Goal: Task Accomplishment & Management: Manage account settings

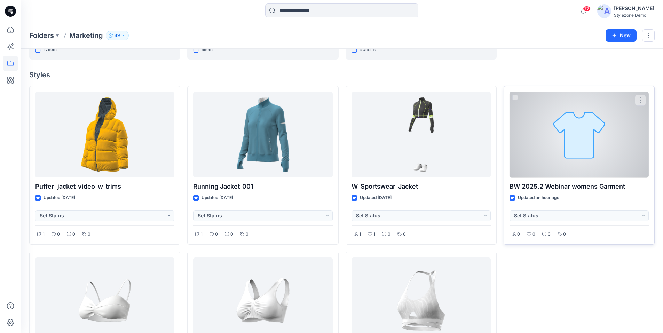
scroll to position [174, 0]
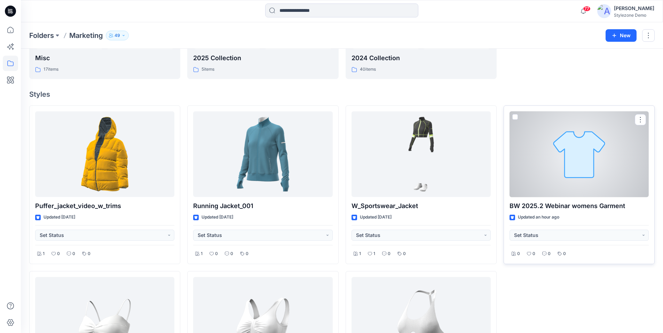
click at [580, 161] on div at bounding box center [578, 154] width 139 height 86
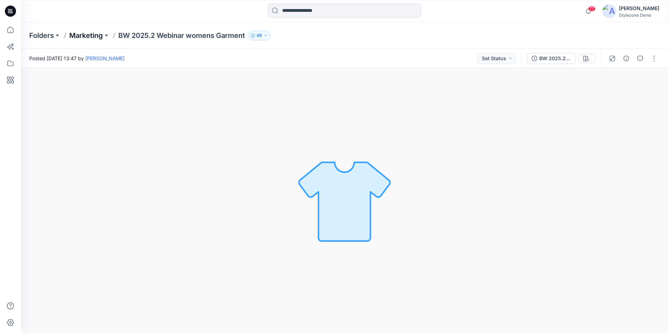
click at [91, 35] on p "Marketing" at bounding box center [86, 36] width 34 height 10
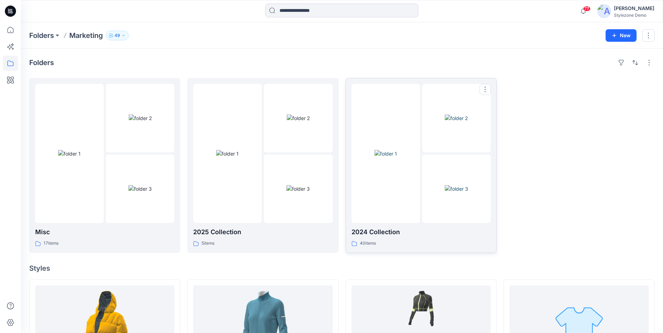
scroll to position [104, 0]
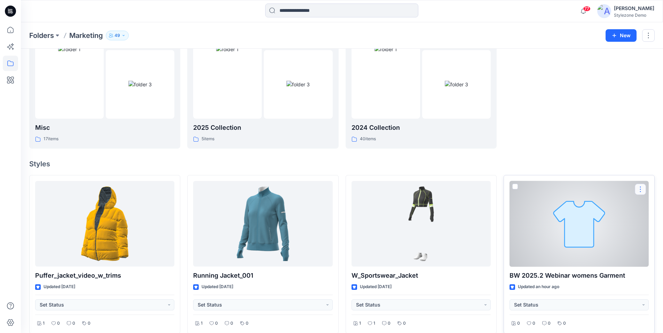
click at [639, 191] on button "button" at bounding box center [640, 189] width 11 height 11
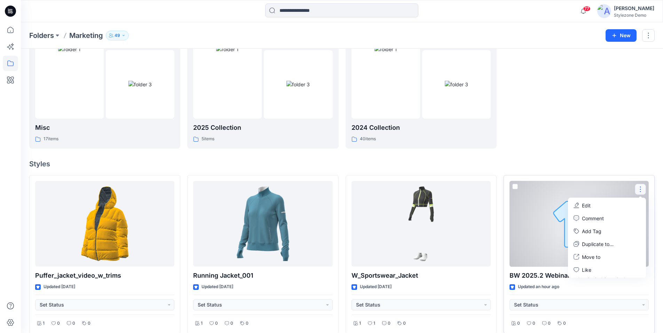
click at [515, 188] on span at bounding box center [515, 187] width 6 height 6
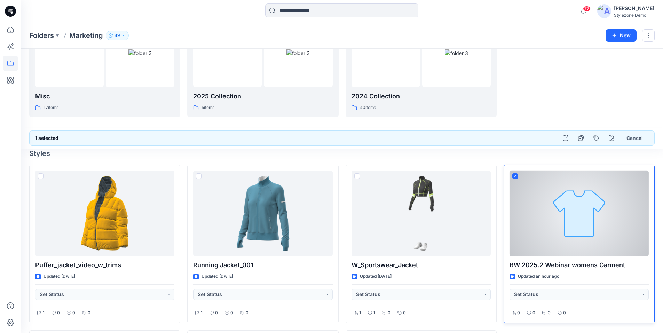
scroll to position [153, 0]
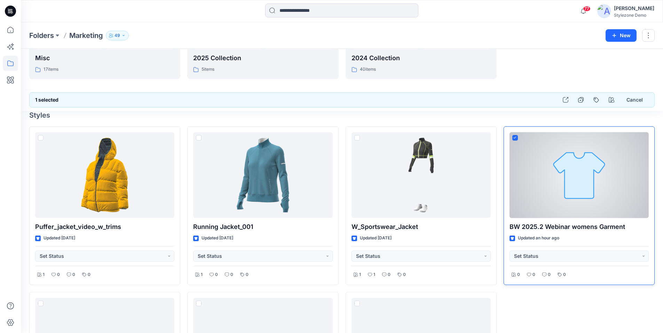
click at [575, 192] on div at bounding box center [578, 175] width 139 height 86
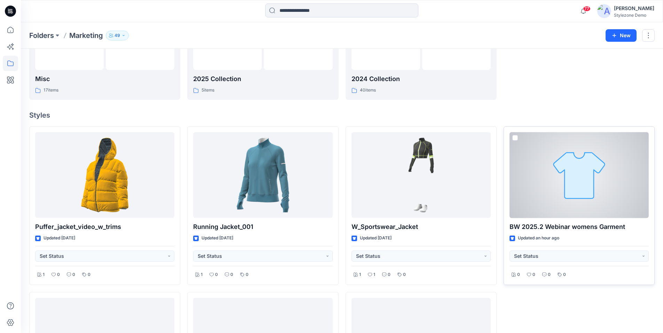
scroll to position [174, 0]
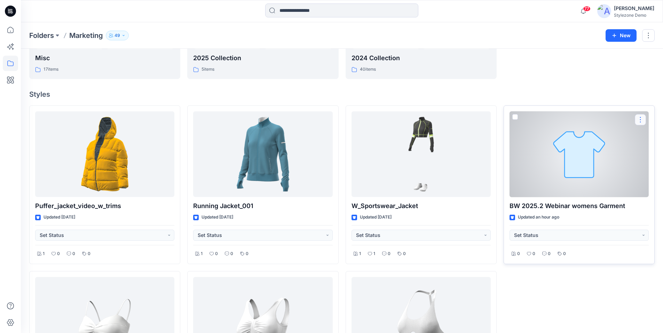
click at [641, 122] on button "button" at bounding box center [640, 119] width 11 height 11
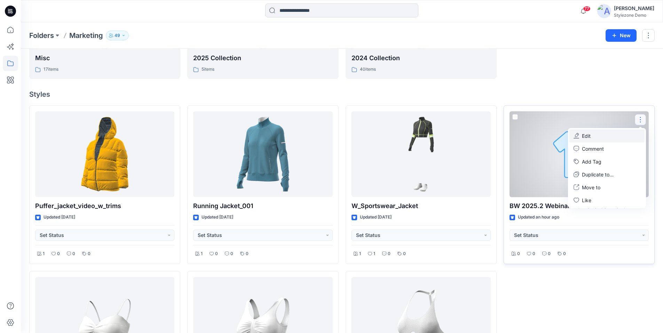
click at [584, 137] on p "Edit" at bounding box center [586, 135] width 9 height 7
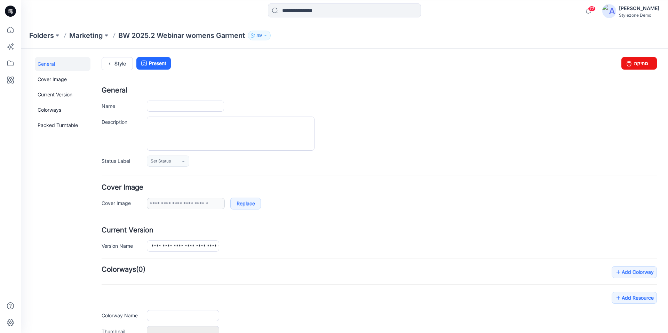
type input "**********"
click at [626, 63] on icon at bounding box center [629, 63] width 10 height 13
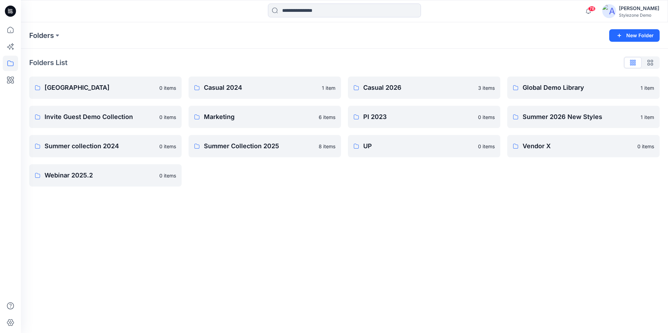
click at [455, 203] on div "Folders New Folder Folders List Blocks Library 0 items Invite Guest Demo Collec…" at bounding box center [344, 177] width 647 height 311
click at [232, 115] on p "Marketing" at bounding box center [264, 117] width 120 height 10
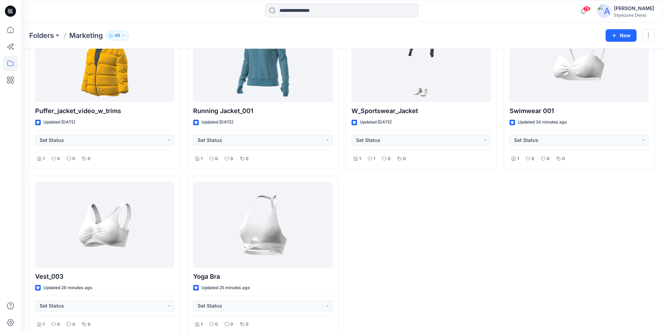
scroll to position [279, 0]
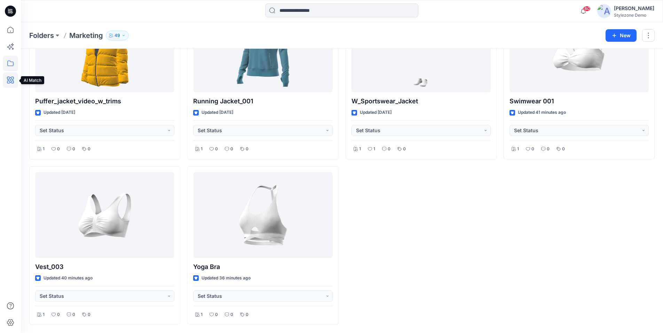
click at [8, 80] on icon at bounding box center [10, 80] width 7 height 7
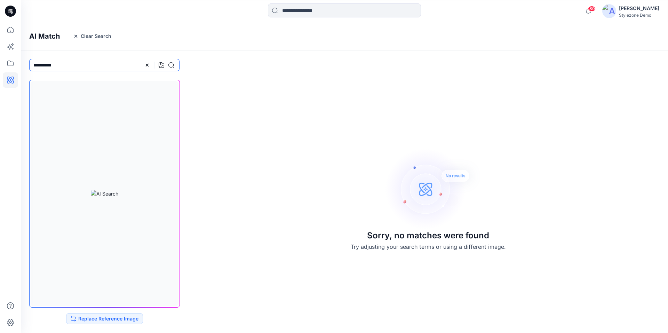
drag, startPoint x: 48, startPoint y: 66, endPoint x: 31, endPoint y: 67, distance: 16.7
click at [31, 67] on input "**********" at bounding box center [104, 65] width 150 height 13
drag, startPoint x: 76, startPoint y: 66, endPoint x: 82, endPoint y: 66, distance: 5.9
click at [77, 66] on input "**********" at bounding box center [104, 65] width 150 height 13
click at [170, 66] on icon at bounding box center [171, 65] width 6 height 6
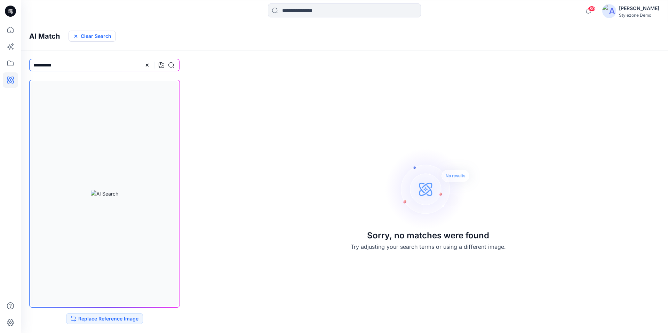
click at [80, 36] on button "Clear Search" at bounding box center [92, 36] width 47 height 11
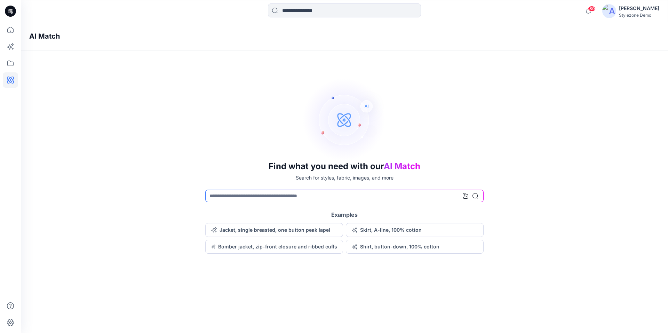
click at [189, 149] on div "Find what you need with our AI Match Search for styles, fabric, images, and mor…" at bounding box center [344, 166] width 647 height 176
click at [349, 198] on input at bounding box center [344, 196] width 278 height 13
type input "***"
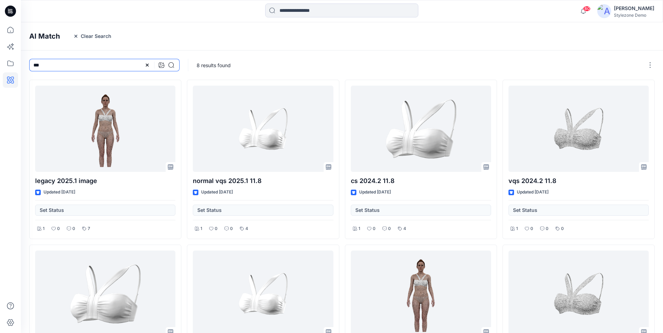
click at [92, 66] on input "***" at bounding box center [104, 65] width 150 height 13
drag, startPoint x: 66, startPoint y: 66, endPoint x: 21, endPoint y: 66, distance: 45.2
click at [21, 66] on div "***" at bounding box center [104, 64] width 167 height 29
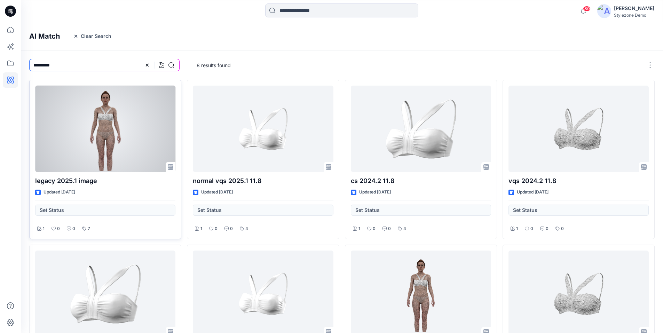
type input "*********"
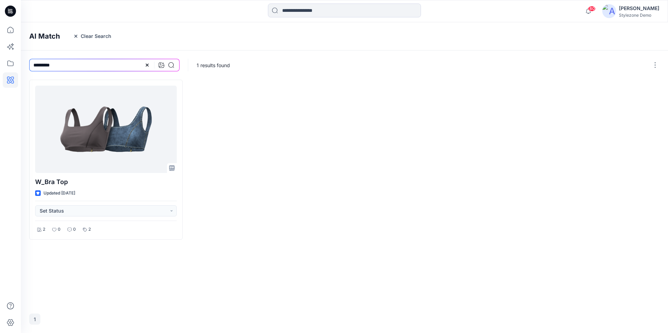
click at [270, 160] on div at bounding box center [264, 160] width 153 height 160
click at [161, 65] on icon at bounding box center [162, 65] width 6 height 6
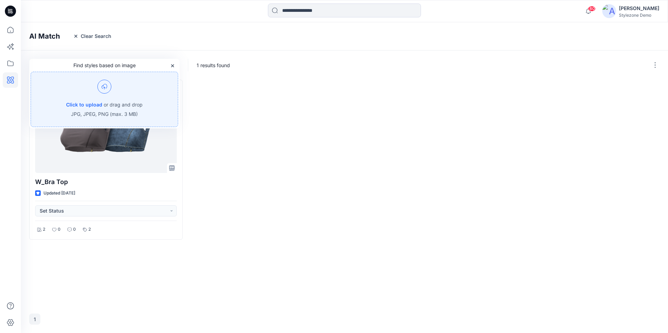
click at [108, 88] on img at bounding box center [104, 87] width 14 height 14
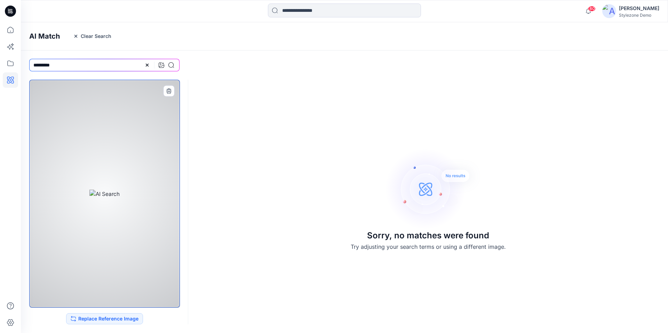
click at [107, 220] on div at bounding box center [104, 194] width 151 height 228
click at [166, 91] on icon "button" at bounding box center [169, 91] width 6 height 6
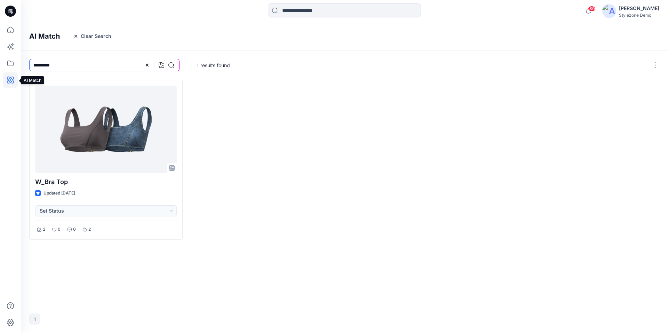
click at [9, 84] on icon at bounding box center [10, 79] width 15 height 15
click at [148, 68] on div at bounding box center [159, 65] width 30 height 13
click at [146, 65] on g at bounding box center [147, 65] width 3 height 3
click at [162, 66] on icon at bounding box center [162, 65] width 6 height 6
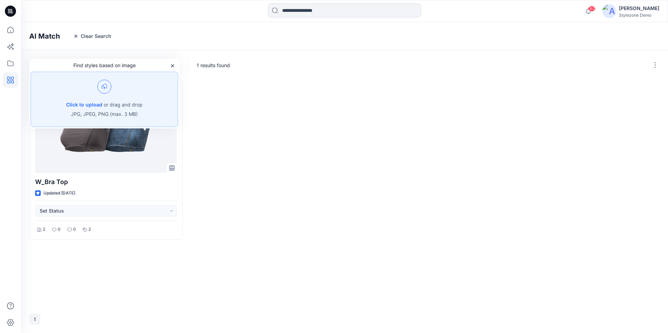
click at [104, 88] on img at bounding box center [104, 87] width 14 height 14
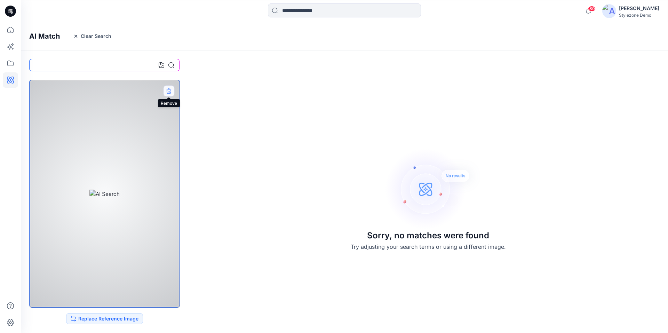
click at [167, 91] on icon "button" at bounding box center [169, 91] width 6 height 6
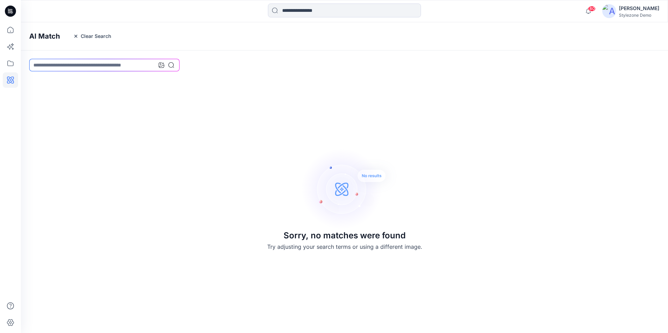
drag, startPoint x: 141, startPoint y: 209, endPoint x: 137, endPoint y: 148, distance: 61.0
click at [140, 202] on div "Sorry, no matches were found Try adjusting your search terms or using a differe…" at bounding box center [344, 198] width 647 height 255
click at [158, 64] on input at bounding box center [104, 65] width 150 height 13
click at [162, 64] on icon at bounding box center [162, 65] width 6 height 6
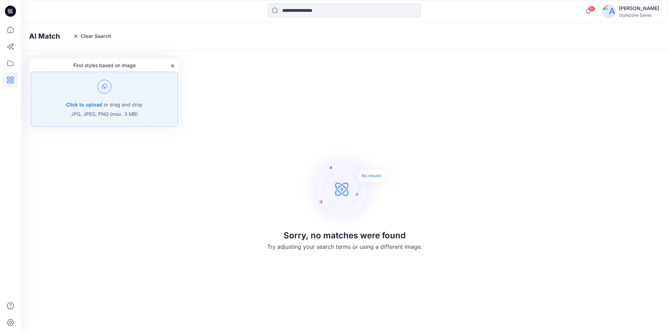
click at [108, 81] on img at bounding box center [104, 87] width 14 height 14
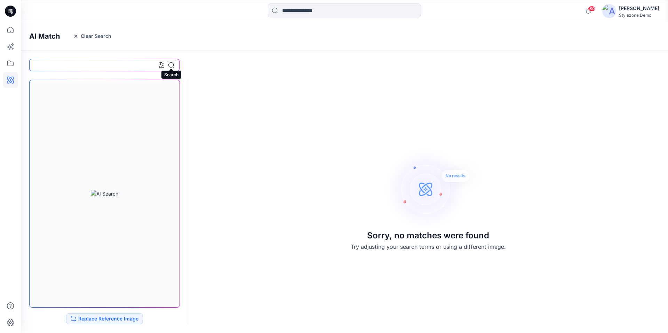
click at [172, 65] on icon at bounding box center [171, 65] width 6 height 6
click at [122, 67] on input at bounding box center [104, 65] width 150 height 13
type input "**********"
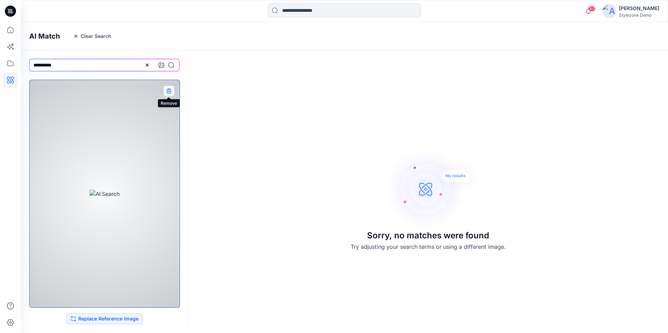
click at [168, 91] on icon "button" at bounding box center [168, 90] width 5 height 5
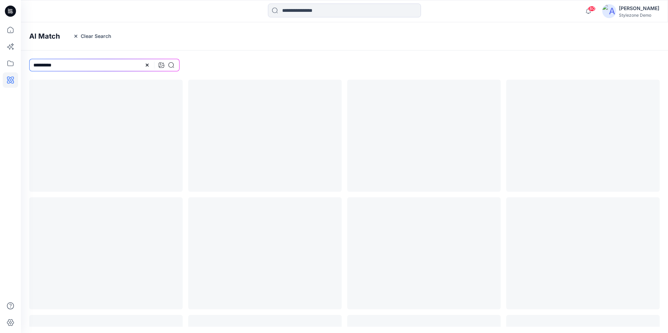
click at [100, 66] on input "**********" at bounding box center [104, 65] width 150 height 13
click at [173, 65] on icon at bounding box center [171, 65] width 6 height 6
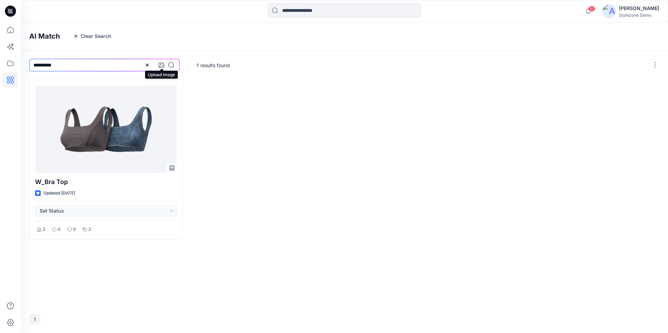
click at [160, 65] on icon at bounding box center [162, 65] width 6 height 6
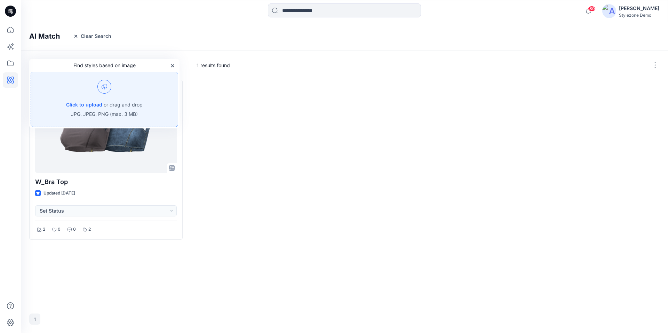
click at [104, 81] on img at bounding box center [104, 87] width 14 height 14
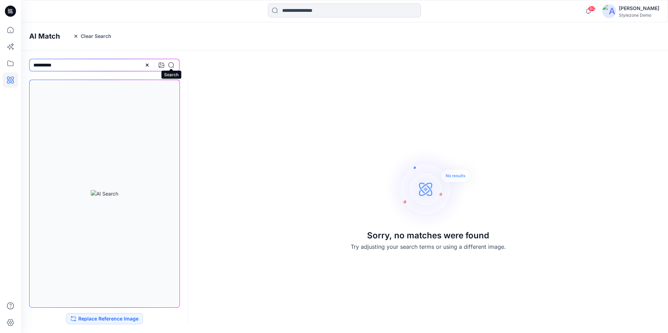
click at [171, 67] on icon at bounding box center [171, 65] width 6 height 6
click at [148, 66] on icon at bounding box center [147, 65] width 6 height 6
click at [117, 65] on input at bounding box center [104, 65] width 150 height 13
click at [147, 67] on input at bounding box center [104, 65] width 150 height 13
click at [85, 37] on button "Clear Search" at bounding box center [92, 36] width 47 height 11
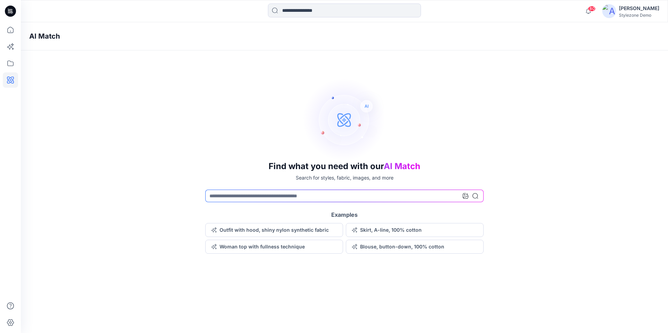
click at [223, 151] on div "Find what you need with our AI Match Search for styles, fabric, images, and mor…" at bounding box center [344, 166] width 647 height 176
click at [342, 192] on input at bounding box center [344, 196] width 278 height 13
click at [467, 196] on icon at bounding box center [466, 196] width 6 height 6
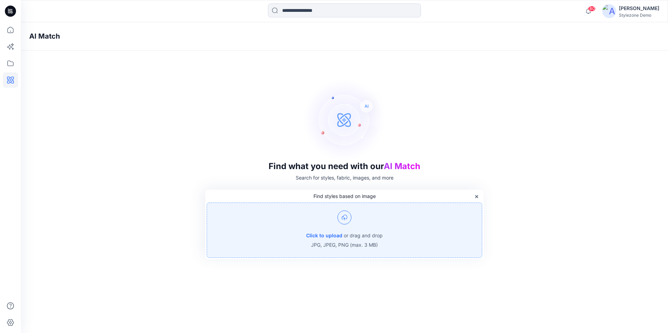
click at [347, 220] on img at bounding box center [344, 217] width 14 height 14
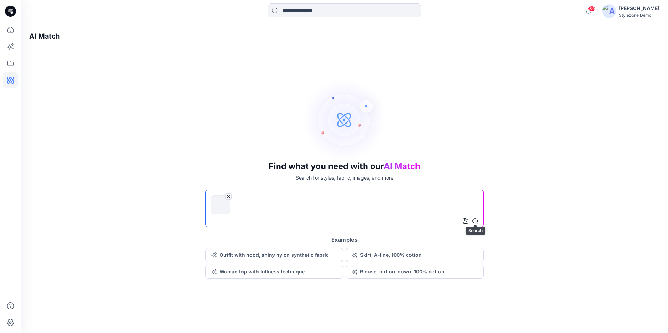
click at [477, 223] on icon at bounding box center [475, 221] width 6 height 6
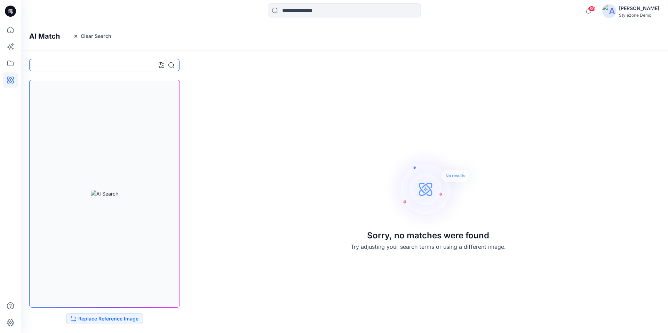
click at [135, 63] on input at bounding box center [104, 65] width 150 height 13
type input "***"
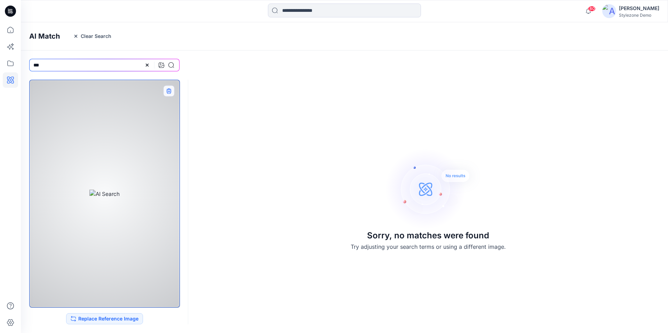
click at [168, 94] on button "button" at bounding box center [168, 90] width 11 height 11
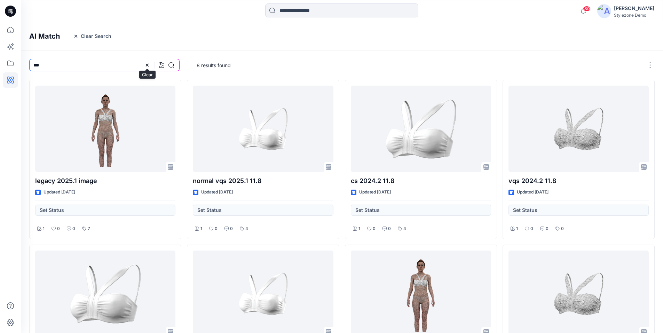
click at [148, 66] on icon at bounding box center [147, 65] width 3 height 3
click at [7, 63] on icon at bounding box center [10, 63] width 15 height 15
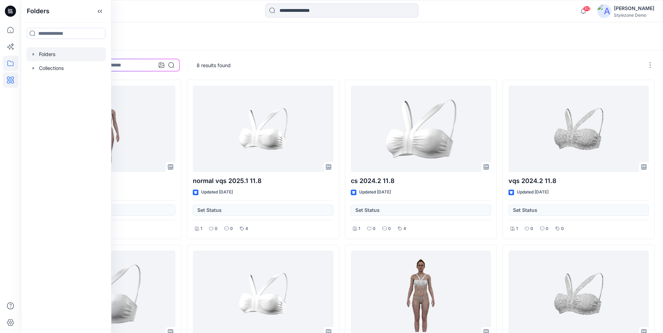
click at [39, 56] on div at bounding box center [65, 54] width 79 height 14
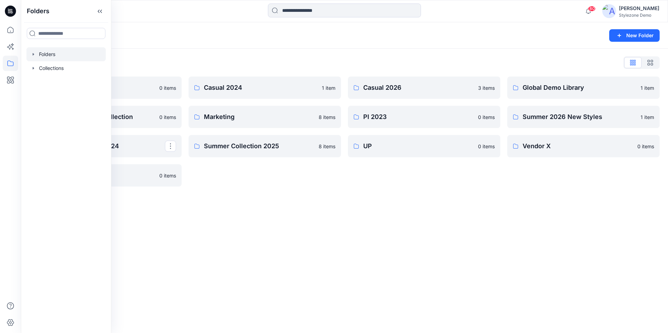
click at [357, 213] on div "Folders New Folder Folders List Blocks Library 0 items Invite Guest Demo Collec…" at bounding box center [344, 177] width 647 height 311
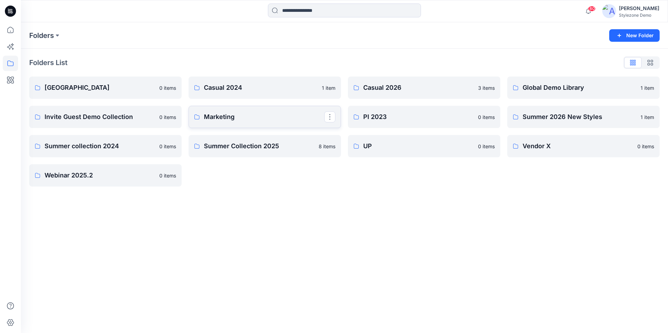
click at [221, 118] on p "Marketing" at bounding box center [264, 117] width 120 height 10
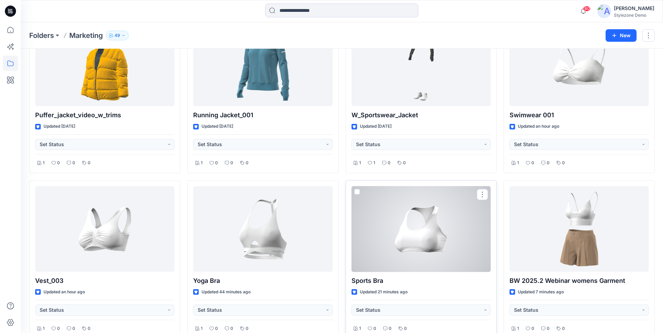
scroll to position [279, 0]
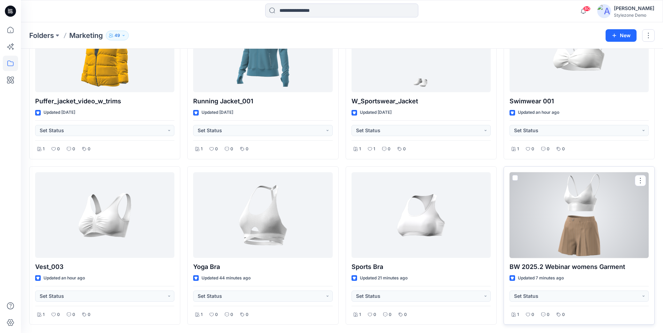
click at [516, 180] on span at bounding box center [515, 178] width 6 height 6
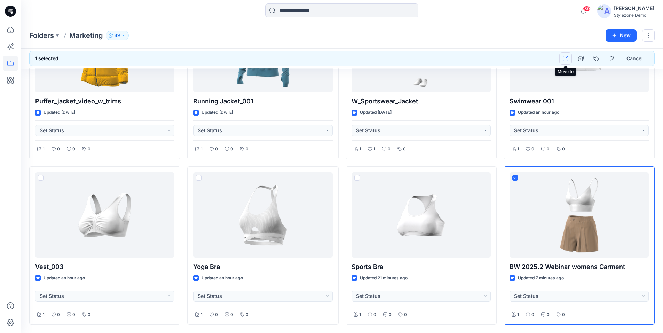
click at [567, 59] on icon "button" at bounding box center [566, 59] width 6 height 6
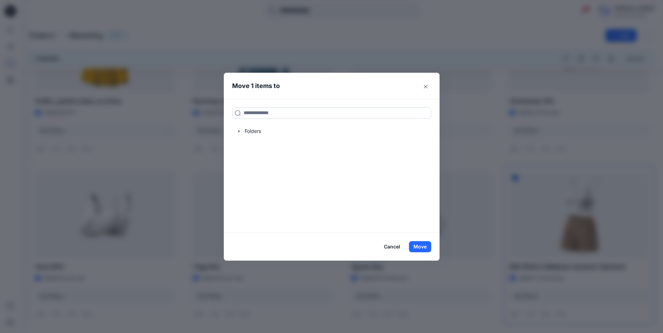
click at [262, 114] on input at bounding box center [331, 112] width 199 height 11
type input "***"
click at [261, 129] on span "inar 2025.2" at bounding box center [268, 128] width 28 height 6
click at [421, 247] on button "Move" at bounding box center [420, 246] width 22 height 11
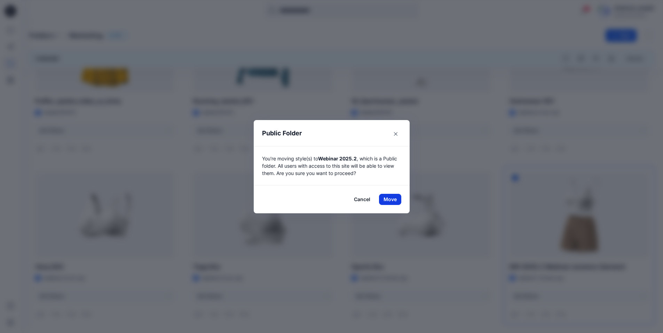
click at [391, 199] on button "Move" at bounding box center [390, 199] width 22 height 11
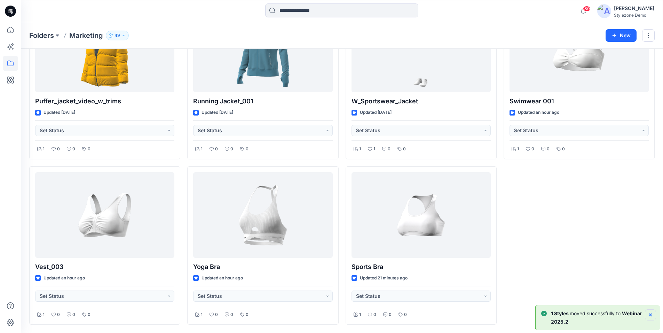
click at [650, 315] on icon "Notifications-bottom-right" at bounding box center [650, 314] width 3 height 3
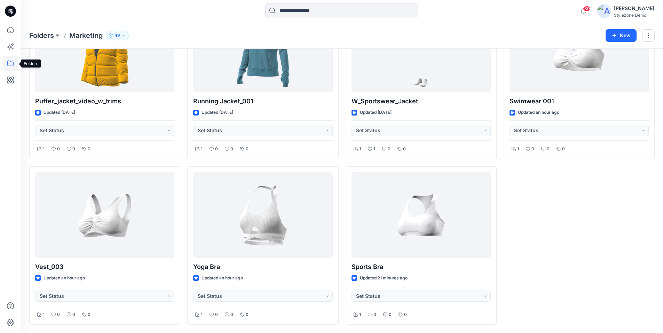
click at [13, 64] on icon at bounding box center [10, 63] width 15 height 15
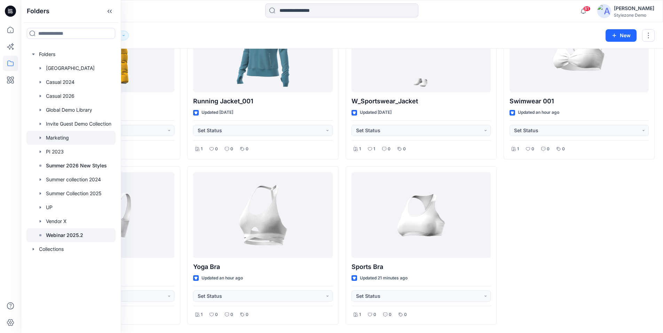
click at [55, 234] on p "Webinar 2025.2" at bounding box center [64, 235] width 37 height 8
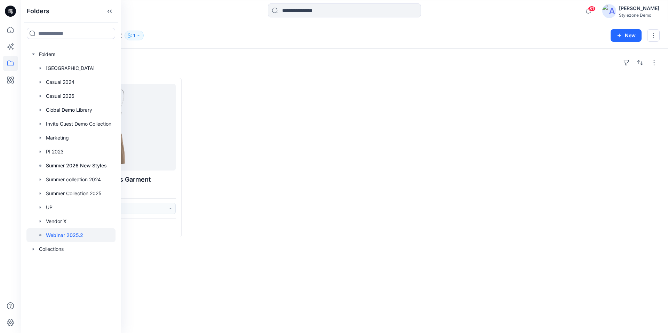
click at [326, 220] on div at bounding box center [265, 157] width 152 height 159
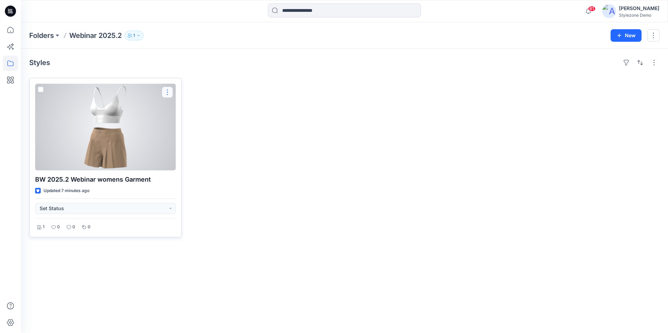
click at [168, 91] on button "button" at bounding box center [167, 92] width 11 height 11
click at [134, 113] on div at bounding box center [105, 127] width 141 height 87
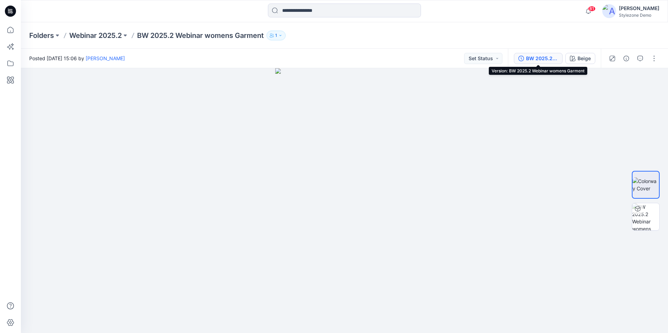
click at [545, 61] on div "BW 2025.2 Webinar womens Garment" at bounding box center [542, 59] width 32 height 8
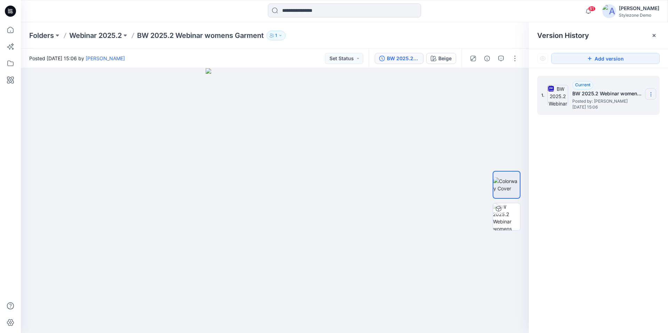
click at [649, 92] on icon at bounding box center [651, 94] width 6 height 6
click at [627, 109] on span "Download Source BW File" at bounding box center [616, 108] width 58 height 8
click at [620, 124] on div "1. Current BW 2025.2 Webinar womens Garment Posted by: Ronit Segev Saturday, Au…" at bounding box center [598, 205] width 139 height 275
click at [615, 109] on span "Saturday, August 16, 2025 15:06" at bounding box center [607, 107] width 70 height 5
click at [652, 94] on icon at bounding box center [651, 94] width 6 height 6
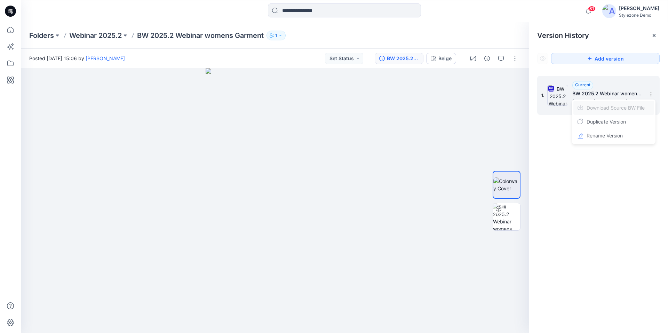
click at [612, 110] on span "Download Source BW File" at bounding box center [616, 108] width 58 height 8
click at [623, 134] on div "1. Current BW 2025.2 Webinar womens Garment Posted by: Ronit Segev Saturday, Au…" at bounding box center [598, 205] width 139 height 275
click at [654, 37] on icon at bounding box center [654, 36] width 6 height 6
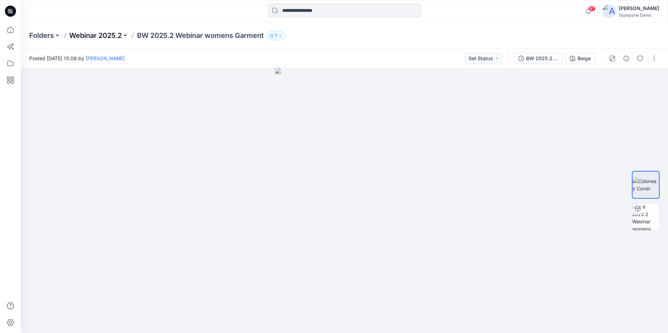
click at [92, 36] on p "Webinar 2025.2" at bounding box center [95, 36] width 53 height 10
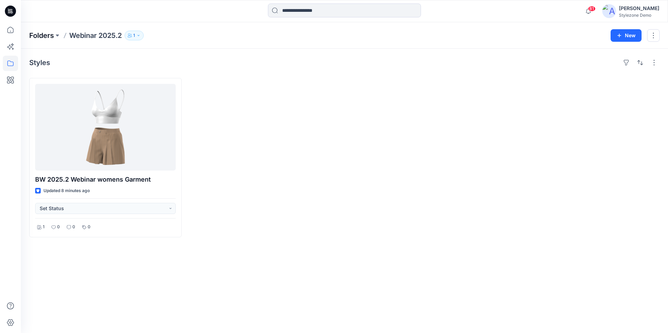
click at [47, 37] on p "Folders" at bounding box center [41, 36] width 25 height 10
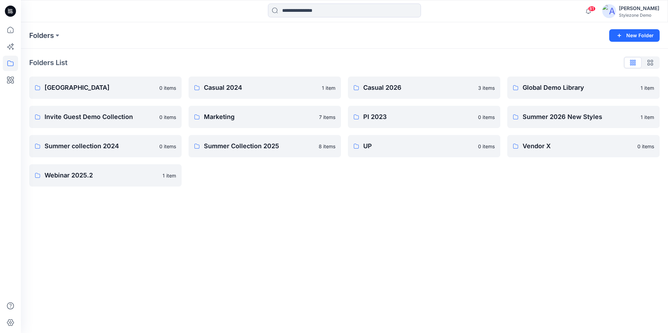
drag, startPoint x: 469, startPoint y: 207, endPoint x: 310, endPoint y: 190, distance: 159.8
click at [464, 206] on div "Folders New Folder Folders List Blocks Library 0 items Invite Guest Demo Collec…" at bounding box center [344, 177] width 647 height 311
click at [208, 118] on p "Marketing" at bounding box center [264, 117] width 120 height 10
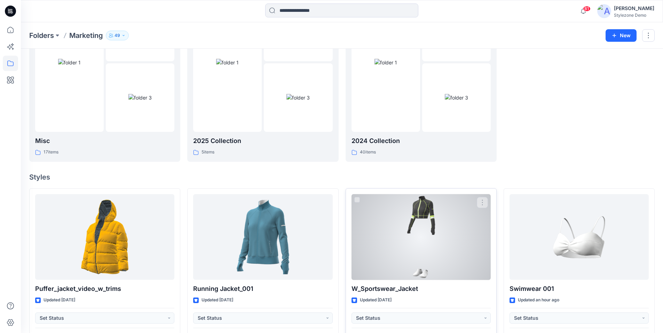
scroll to position [174, 0]
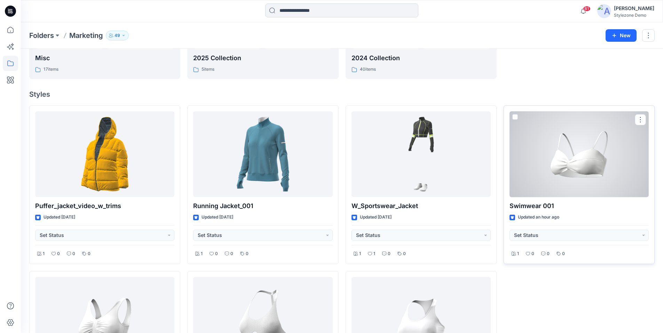
click at [589, 169] on div at bounding box center [578, 154] width 139 height 86
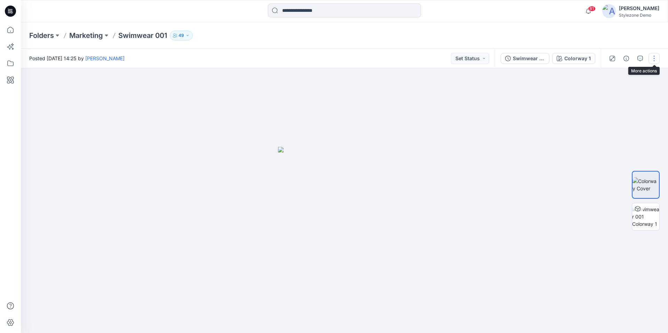
click at [655, 61] on button "button" at bounding box center [653, 58] width 11 height 11
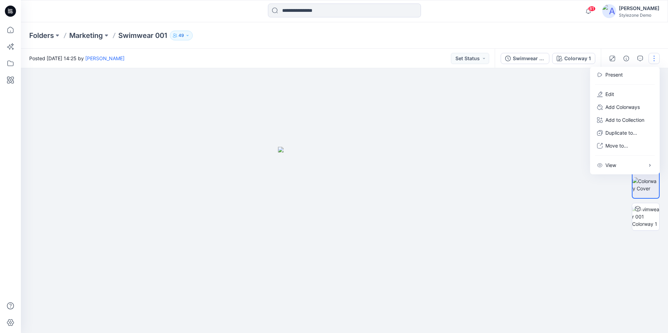
click at [655, 61] on button "button" at bounding box center [653, 58] width 11 height 11
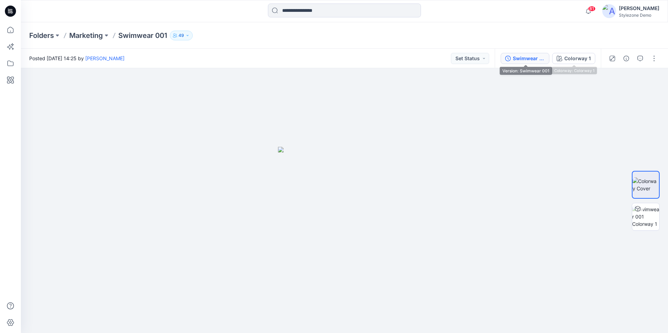
click at [540, 60] on div "Swimwear 001" at bounding box center [529, 59] width 32 height 8
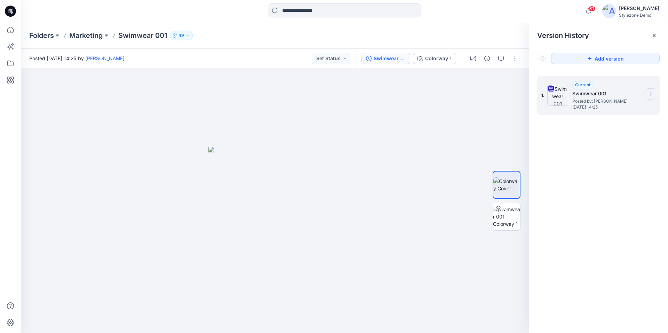
click at [648, 93] on icon at bounding box center [651, 94] width 6 height 6
click at [649, 93] on icon at bounding box center [651, 94] width 6 height 6
drag, startPoint x: 468, startPoint y: 98, endPoint x: 566, endPoint y: 63, distance: 104.0
click at [471, 97] on div at bounding box center [275, 200] width 508 height 265
click at [652, 38] on icon at bounding box center [654, 36] width 6 height 6
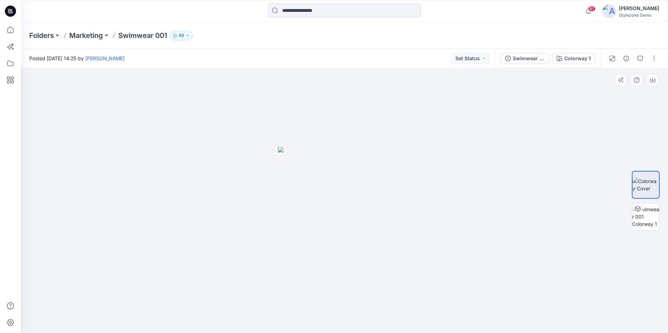
drag, startPoint x: 385, startPoint y: 137, endPoint x: 323, endPoint y: 114, distance: 66.6
click at [384, 136] on div at bounding box center [344, 200] width 647 height 265
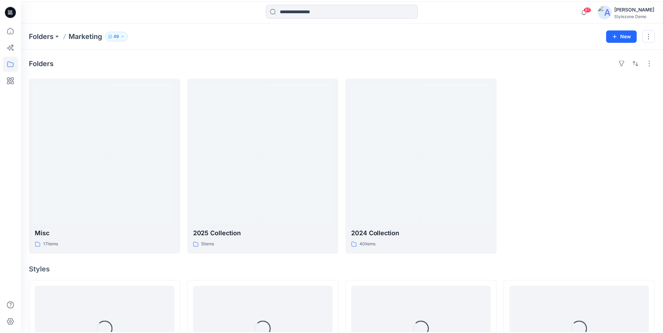
scroll to position [174, 0]
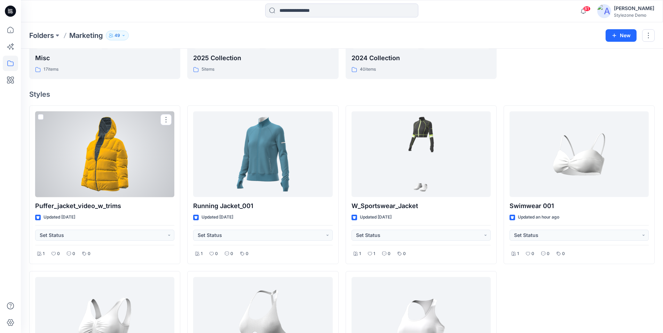
click at [139, 135] on div at bounding box center [104, 154] width 139 height 86
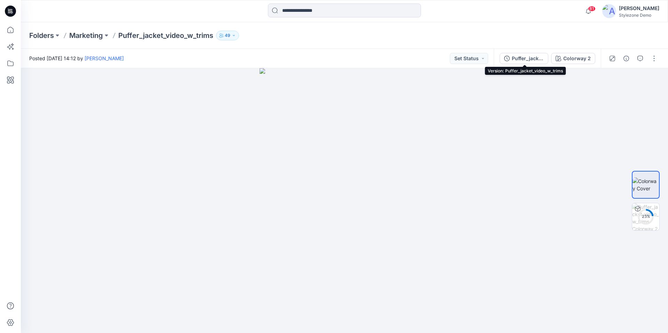
click at [529, 59] on div "Puffer_jacket_video_w_trims" at bounding box center [528, 59] width 32 height 8
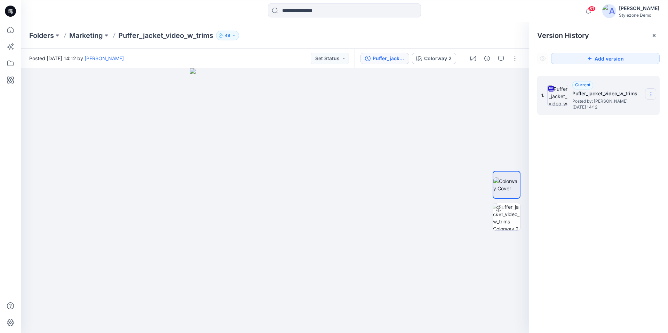
click at [653, 94] on icon at bounding box center [651, 94] width 6 height 6
drag, startPoint x: 653, startPoint y: 94, endPoint x: 376, endPoint y: 52, distance: 280.1
click at [653, 94] on icon at bounding box center [651, 94] width 6 height 6
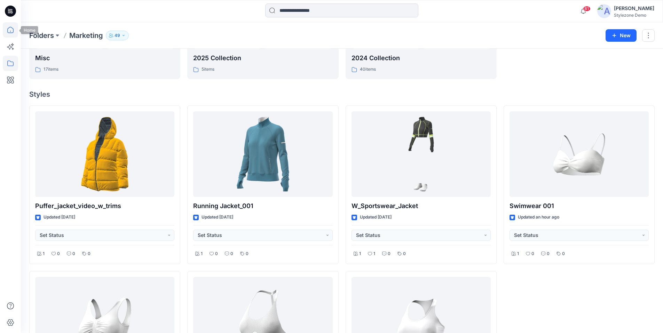
click at [7, 30] on icon at bounding box center [10, 29] width 15 height 15
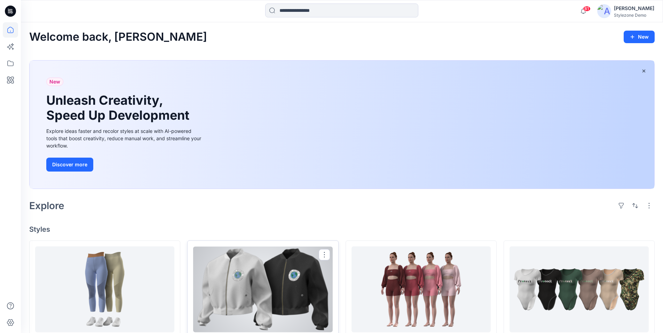
click at [307, 281] on div at bounding box center [262, 289] width 139 height 86
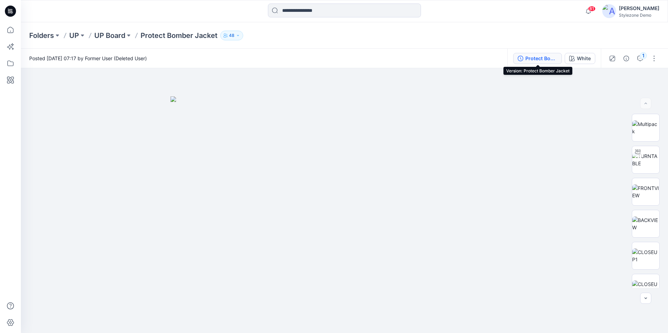
click at [534, 61] on div "Protect Bomber Jacket" at bounding box center [541, 59] width 32 height 8
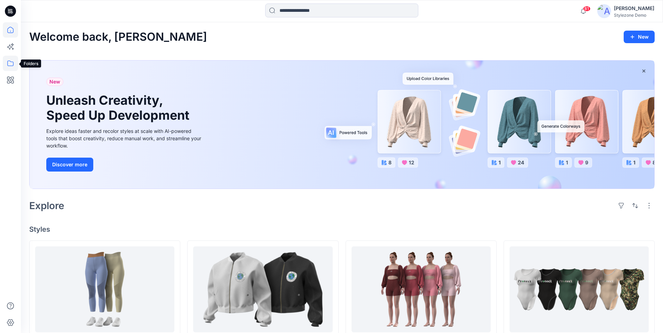
click at [11, 62] on icon at bounding box center [10, 64] width 6 height 6
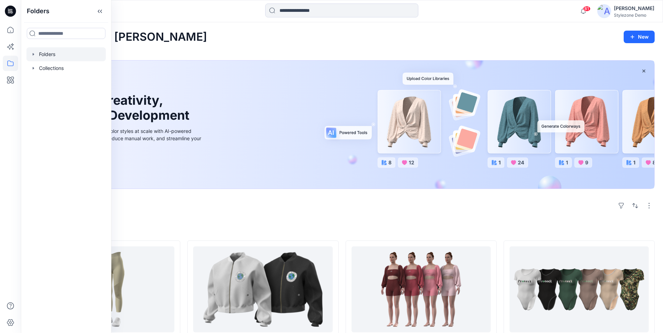
click at [36, 55] on div at bounding box center [65, 54] width 79 height 14
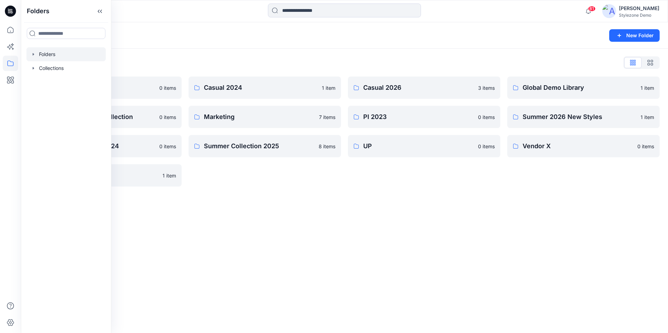
click at [352, 214] on div "Folders New Folder Folders List Blocks Library 0 items Invite Guest Demo Collec…" at bounding box center [344, 177] width 647 height 311
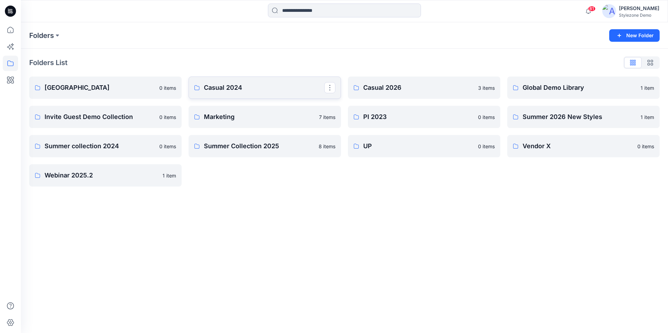
click at [248, 88] on p "Casual 2024" at bounding box center [264, 88] width 120 height 10
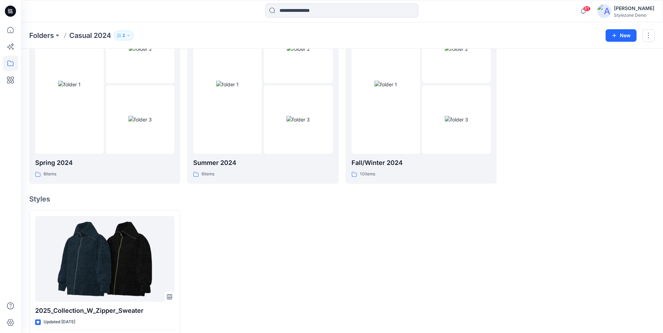
scroll to position [70, 0]
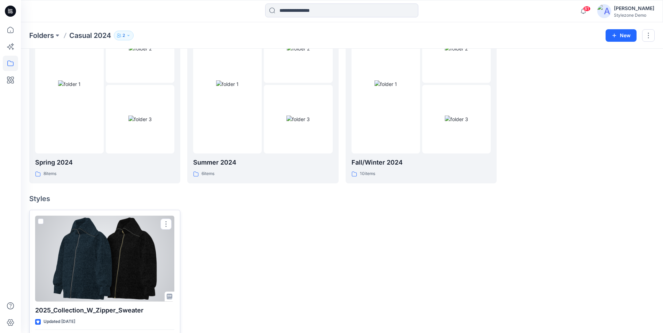
click at [108, 234] on div at bounding box center [104, 259] width 139 height 86
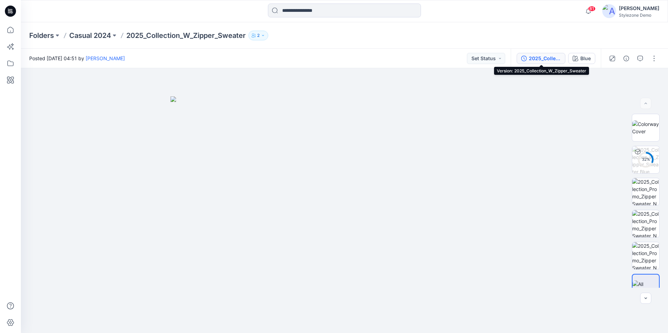
click at [538, 59] on div "2025_Collection_W_Zipper_Sweater" at bounding box center [545, 59] width 32 height 8
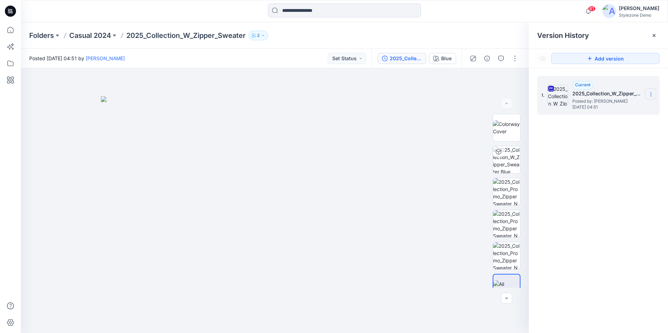
click at [647, 94] on section at bounding box center [650, 93] width 11 height 11
click at [630, 110] on span "Download Source BW File" at bounding box center [616, 108] width 58 height 8
click at [576, 162] on div "1. Current 2025_Collection_W_Zipper_Sweater Posted by: Ronit Segev Tuesday, Apr…" at bounding box center [598, 205] width 139 height 275
click at [9, 64] on icon at bounding box center [10, 63] width 15 height 15
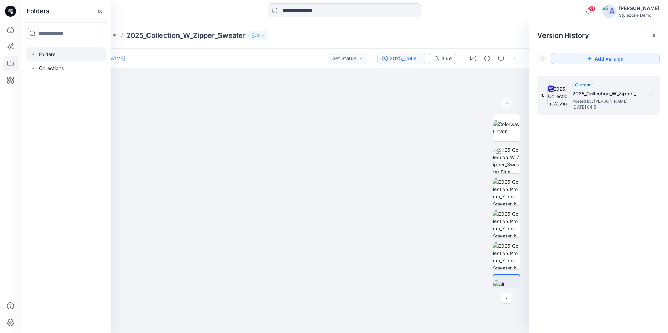
click at [42, 57] on div at bounding box center [65, 54] width 79 height 14
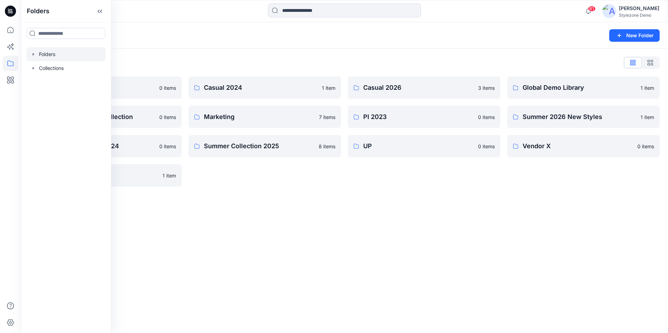
drag, startPoint x: 386, startPoint y: 205, endPoint x: 403, endPoint y: 180, distance: 29.9
click at [389, 204] on div "Folders New Folder Folders List Blocks Library 0 items Invite Guest Demo Collec…" at bounding box center [344, 177] width 647 height 311
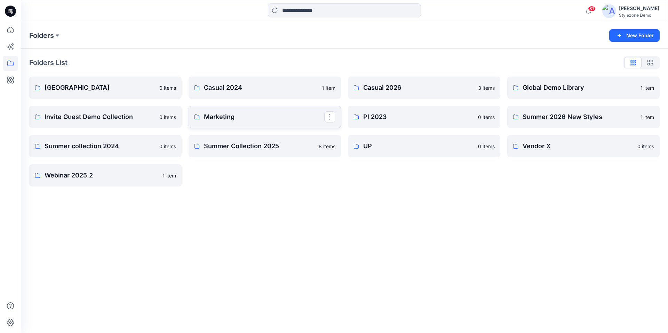
click at [253, 117] on p "Marketing" at bounding box center [264, 117] width 120 height 10
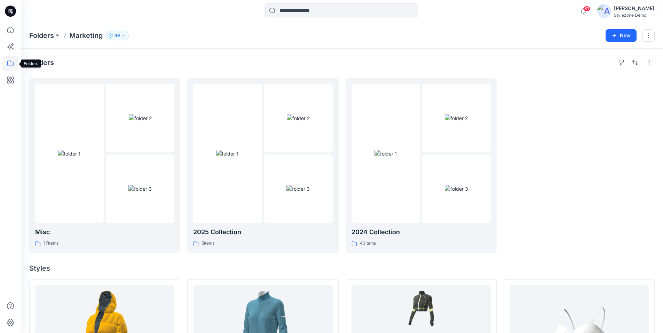
click at [7, 65] on icon at bounding box center [10, 63] width 15 height 15
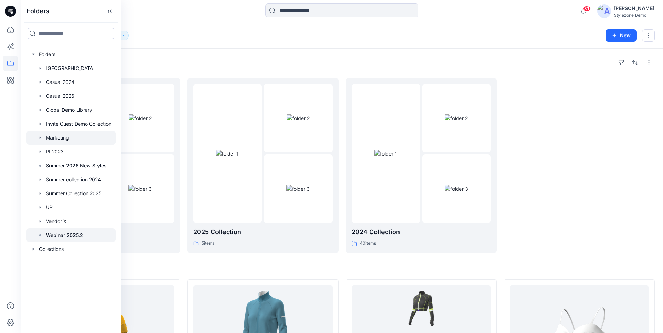
click at [67, 237] on p "Webinar 2025.2" at bounding box center [64, 235] width 37 height 8
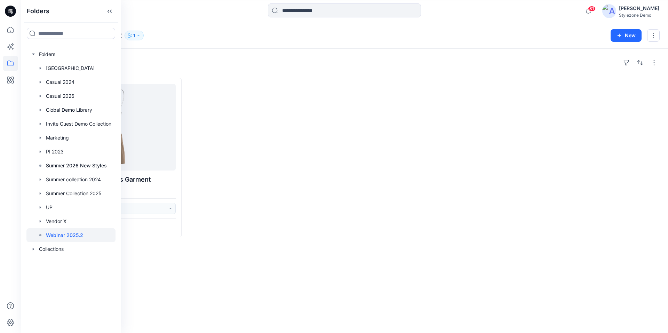
drag, startPoint x: 226, startPoint y: 160, endPoint x: 207, endPoint y: 139, distance: 28.8
click at [226, 160] on div at bounding box center [265, 157] width 152 height 159
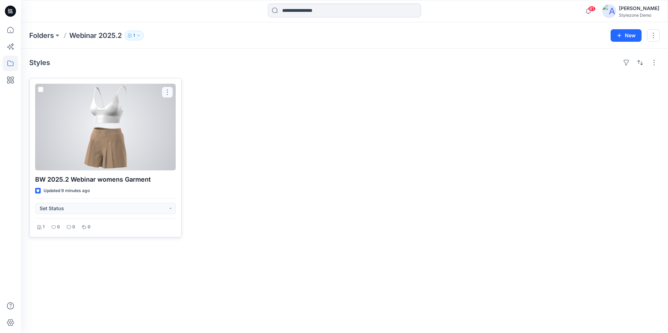
click at [165, 93] on button "button" at bounding box center [167, 92] width 11 height 11
click at [41, 89] on span at bounding box center [41, 90] width 6 height 6
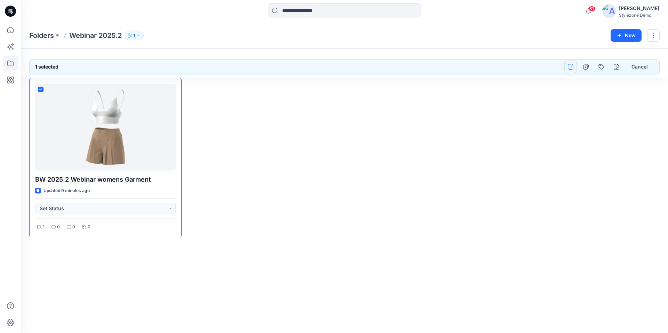
click at [571, 68] on icon "button" at bounding box center [571, 67] width 6 height 6
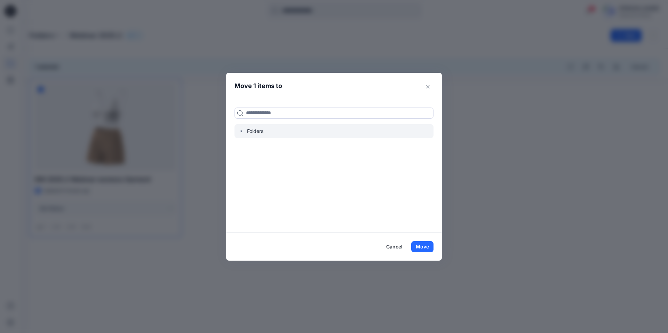
click at [241, 132] on icon "button" at bounding box center [242, 131] width 6 height 6
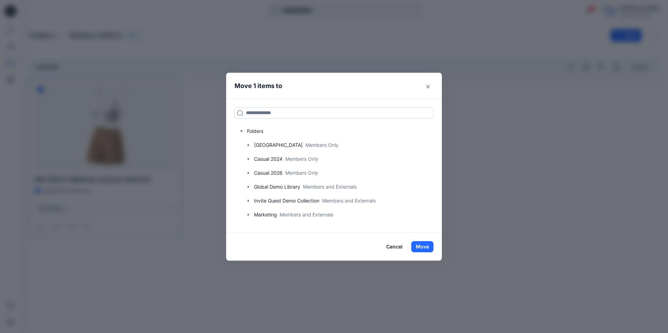
click at [249, 116] on input at bounding box center [333, 112] width 199 height 11
click at [264, 214] on div at bounding box center [333, 215] width 199 height 14
click at [422, 247] on button "Move" at bounding box center [422, 246] width 22 height 11
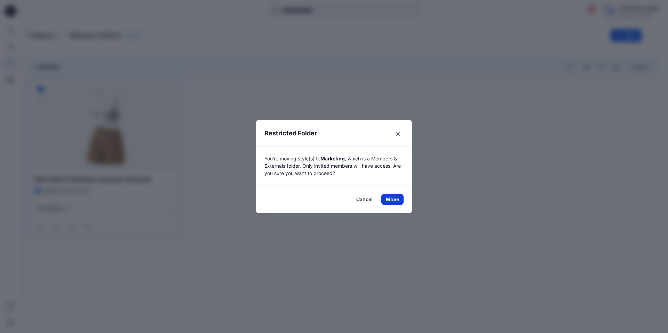
click at [392, 198] on button "Move" at bounding box center [392, 199] width 22 height 11
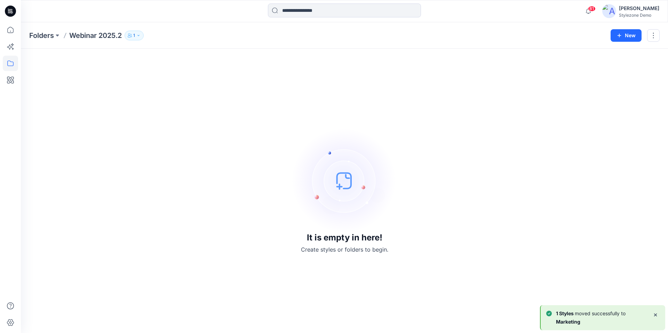
drag, startPoint x: 184, startPoint y: 151, endPoint x: 140, endPoint y: 119, distance: 55.0
click at [184, 151] on div "It is empty in here! Create styles or folders to begin." at bounding box center [344, 191] width 630 height 268
click at [47, 35] on p "Folders" at bounding box center [41, 36] width 25 height 10
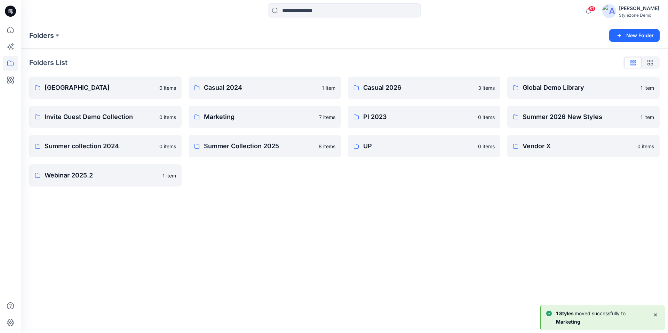
click at [47, 35] on p "Folders" at bounding box center [41, 36] width 25 height 10
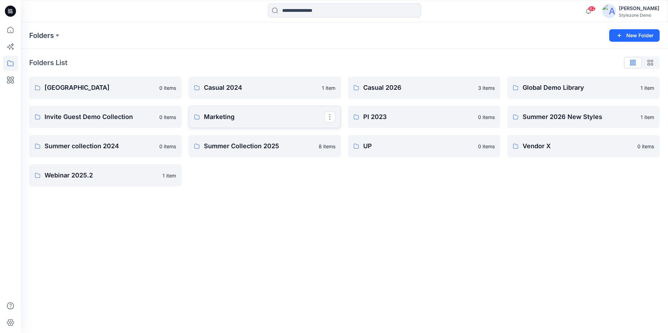
click at [246, 121] on p "Marketing" at bounding box center [264, 117] width 120 height 10
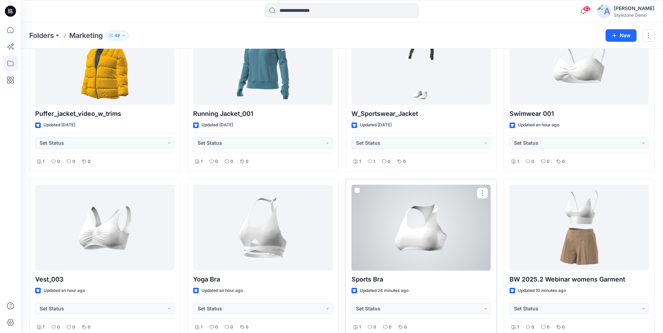
scroll to position [279, 0]
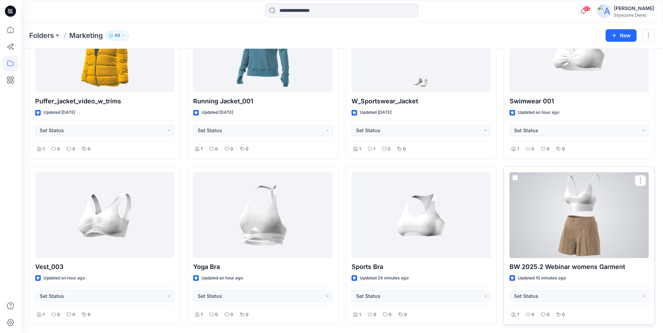
click at [517, 178] on span at bounding box center [515, 178] width 6 height 6
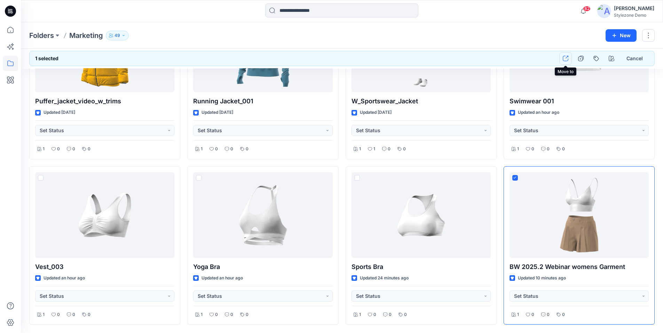
click at [563, 58] on icon "button" at bounding box center [566, 59] width 6 height 6
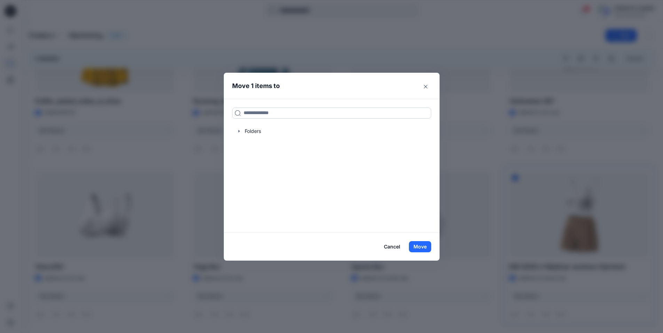
click at [252, 114] on input at bounding box center [331, 112] width 199 height 11
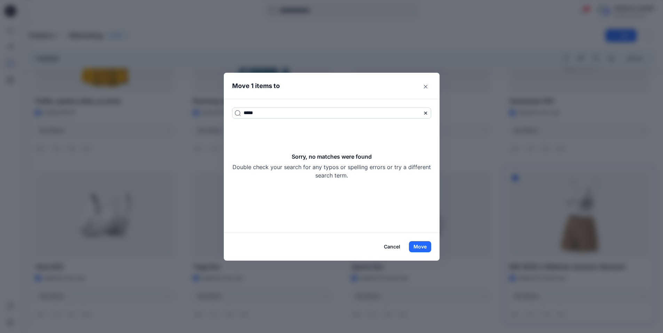
drag, startPoint x: 265, startPoint y: 113, endPoint x: 244, endPoint y: 113, distance: 21.6
click at [244, 113] on input "*****" at bounding box center [331, 112] width 199 height 11
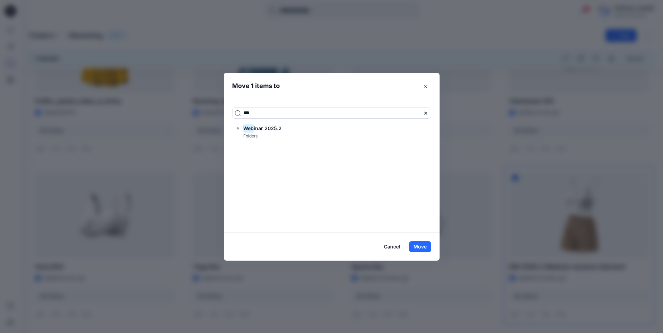
type input "***"
click at [277, 212] on div "*** Web inar 2025.2 Folders" at bounding box center [332, 166] width 216 height 134
click at [263, 129] on span "inar 2025.2" at bounding box center [268, 128] width 28 height 6
click at [421, 247] on button "Move" at bounding box center [420, 246] width 22 height 11
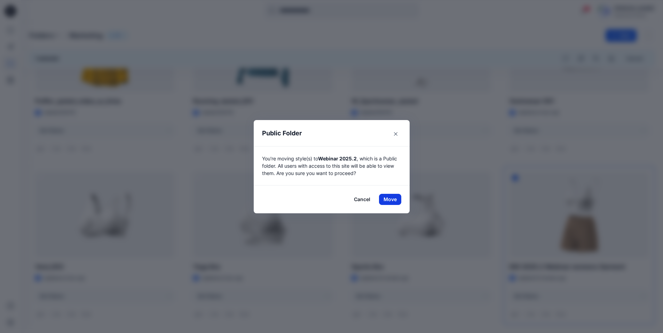
click at [395, 199] on button "Move" at bounding box center [390, 199] width 22 height 11
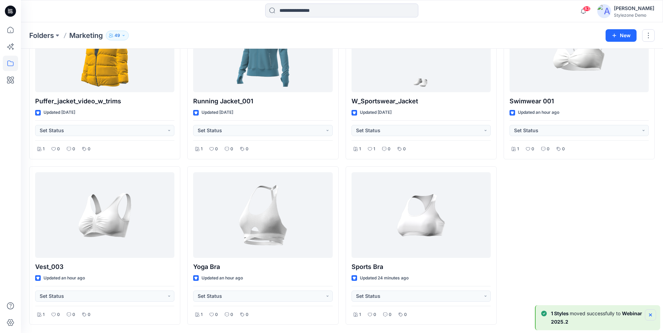
click at [651, 316] on icon "Notifications-bottom-right" at bounding box center [650, 315] width 6 height 6
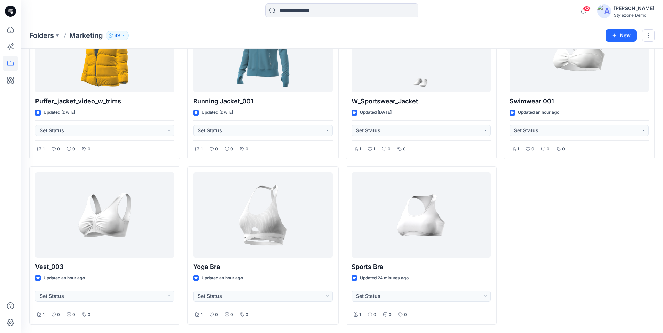
click at [576, 250] on div "Swimwear 001 Updated an hour ago Set Status 1 0 0 0" at bounding box center [578, 163] width 151 height 324
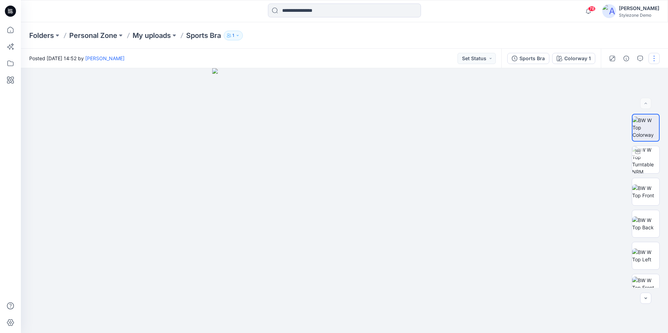
click at [651, 58] on button "button" at bounding box center [653, 58] width 11 height 11
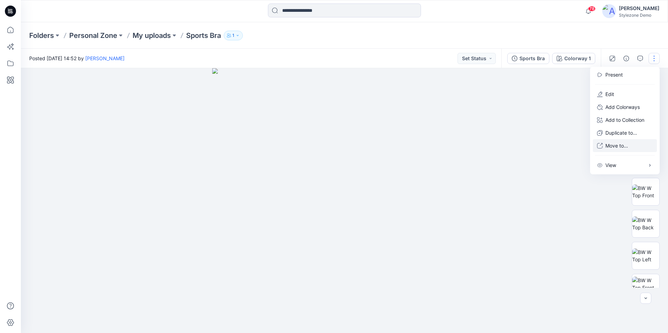
click at [614, 147] on p "Move to..." at bounding box center [616, 145] width 23 height 7
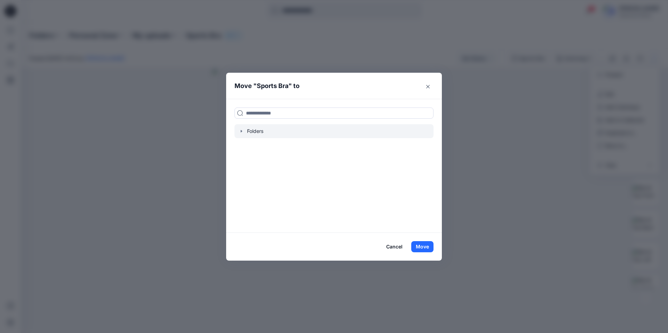
click at [242, 133] on icon "button" at bounding box center [242, 131] width 6 height 6
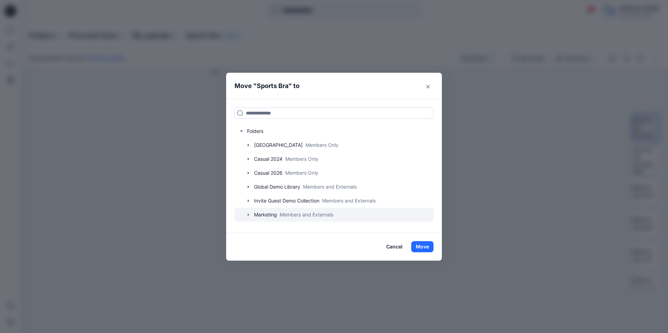
click at [260, 215] on div at bounding box center [333, 215] width 199 height 14
click at [270, 214] on div at bounding box center [333, 215] width 199 height 14
click at [249, 217] on icon "button" at bounding box center [249, 215] width 6 height 6
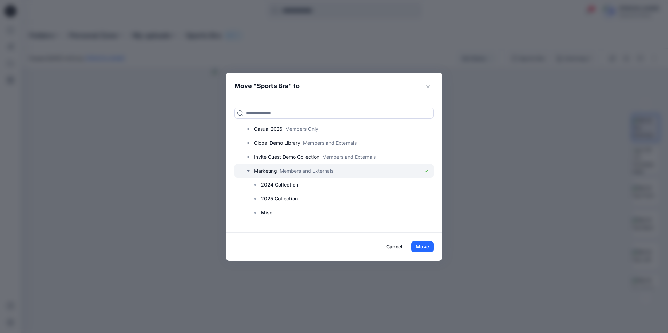
scroll to position [70, 0]
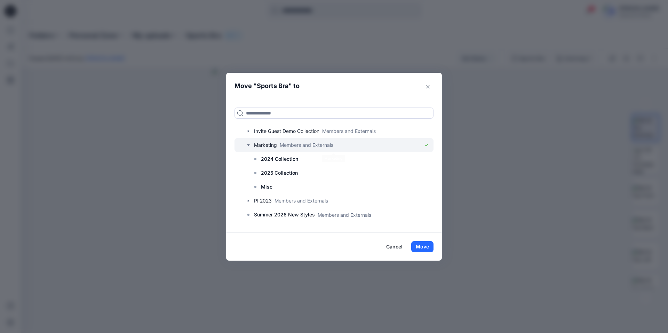
click at [263, 144] on div at bounding box center [333, 145] width 199 height 14
click at [253, 112] on input at bounding box center [333, 112] width 199 height 11
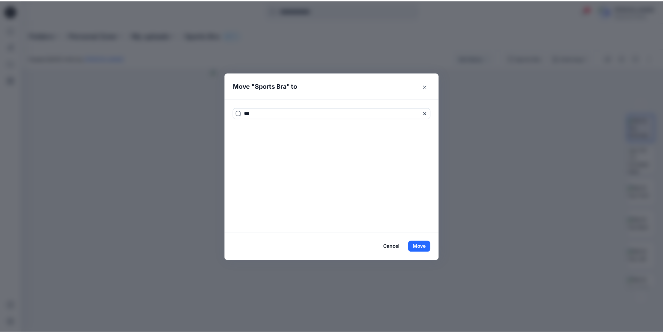
scroll to position [0, 0]
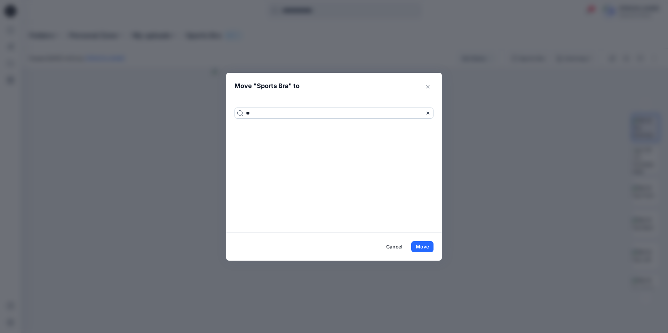
type input "*"
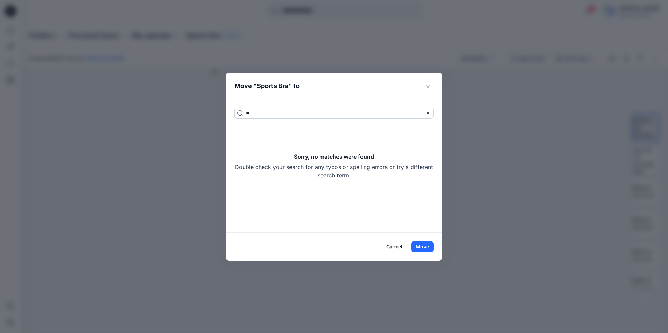
type input "*"
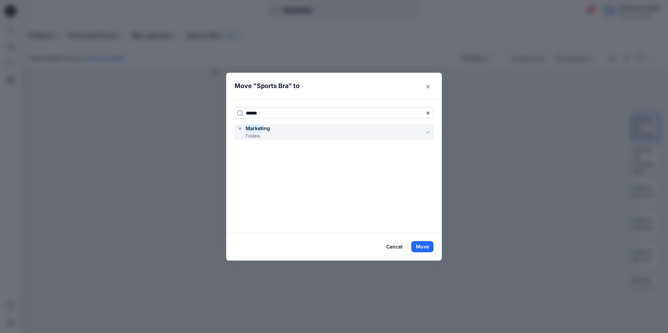
type input "******"
click at [261, 127] on mark "Market" at bounding box center [254, 127] width 17 height 9
click at [422, 247] on button "Move" at bounding box center [422, 246] width 22 height 11
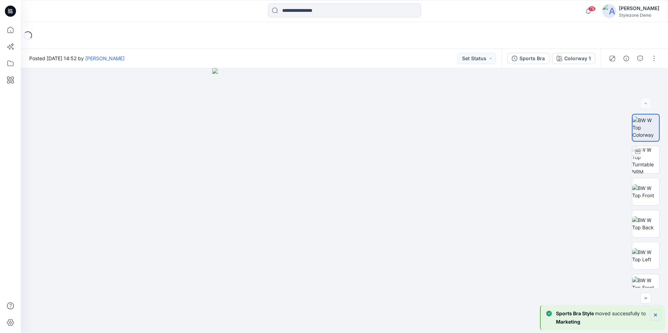
click at [654, 315] on icon "Notifications-bottom-right" at bounding box center [656, 315] width 6 height 6
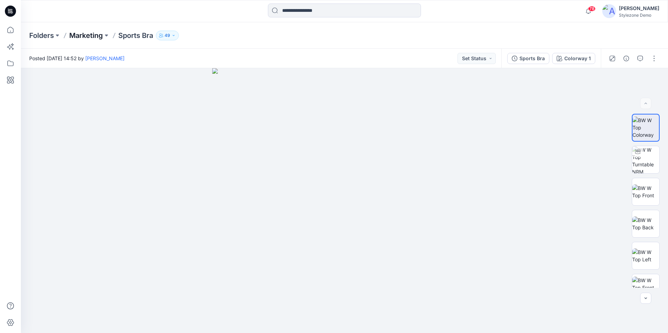
click at [89, 37] on p "Marketing" at bounding box center [86, 36] width 34 height 10
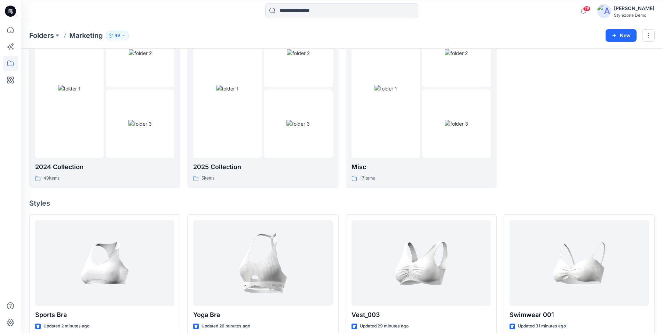
scroll to position [70, 0]
